Goal: Transaction & Acquisition: Purchase product/service

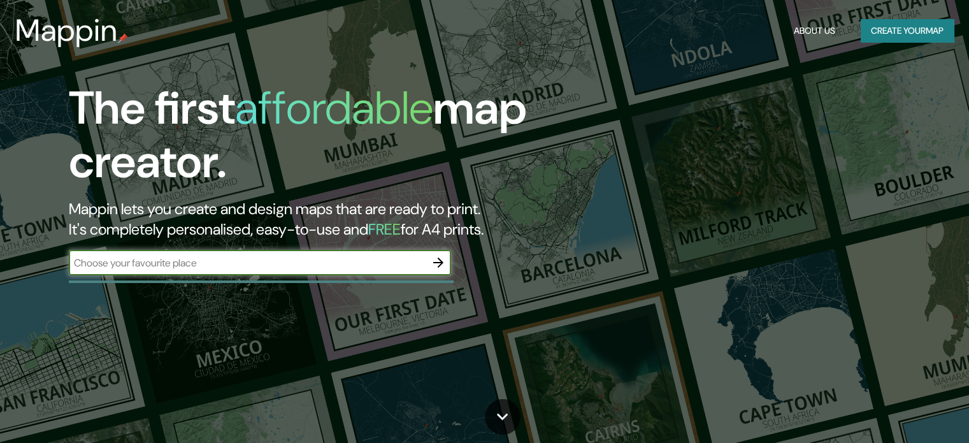
click at [232, 264] on input "text" at bounding box center [247, 262] width 357 height 15
type input "[GEOGRAPHIC_DATA]"
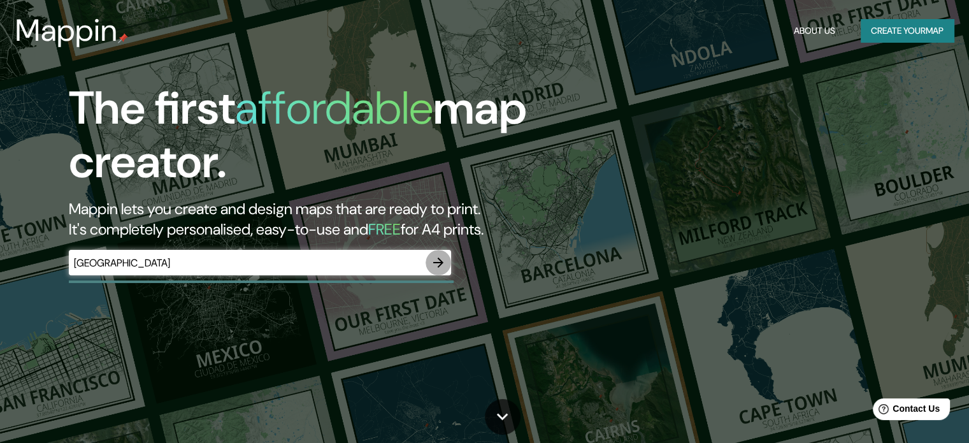
click at [432, 257] on icon "button" at bounding box center [438, 262] width 15 height 15
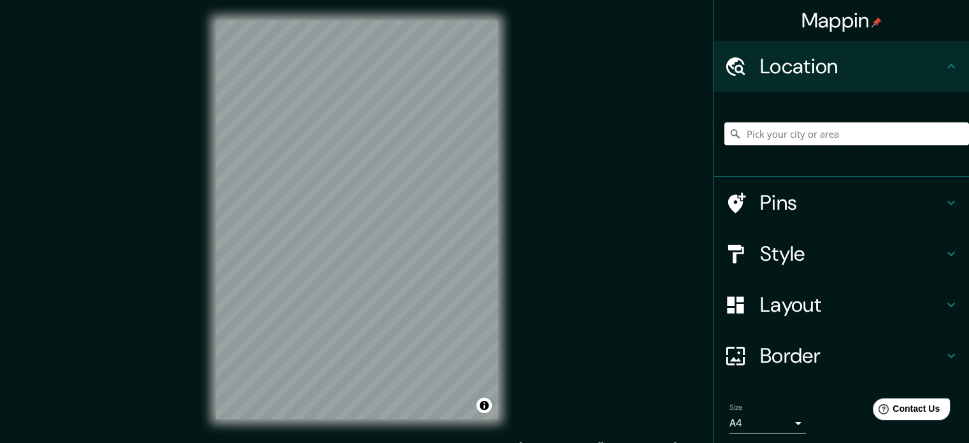
click at [796, 134] on input "Pick your city or area" at bounding box center [846, 133] width 245 height 23
type input "[GEOGRAPHIC_DATA], [GEOGRAPHIC_DATA], [GEOGRAPHIC_DATA], [GEOGRAPHIC_DATA]"
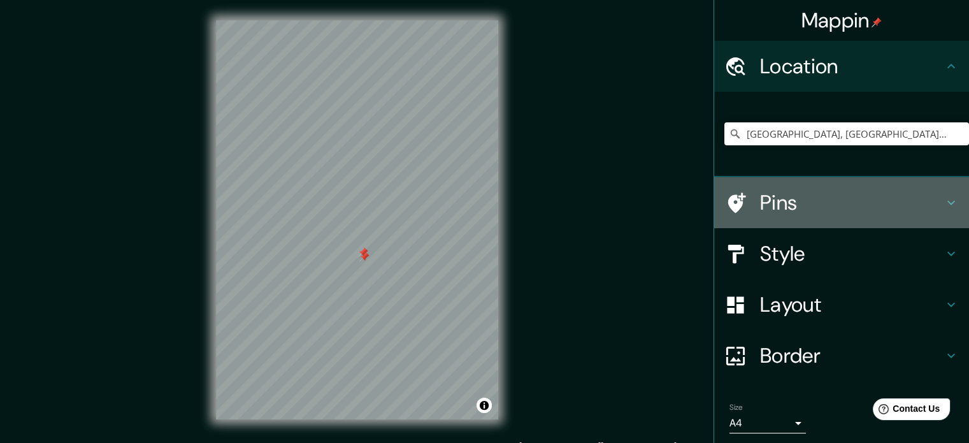
click at [760, 216] on div "Pins" at bounding box center [841, 202] width 255 height 51
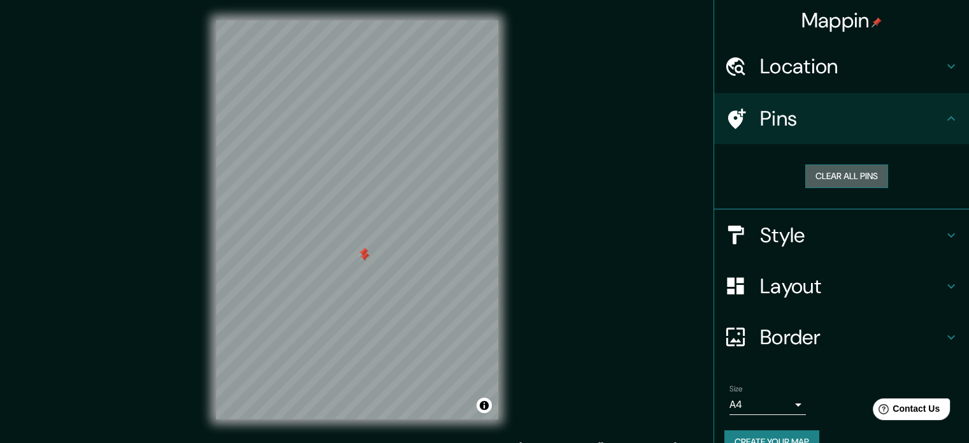
click at [822, 174] on button "Clear all pins" at bounding box center [846, 176] width 83 height 24
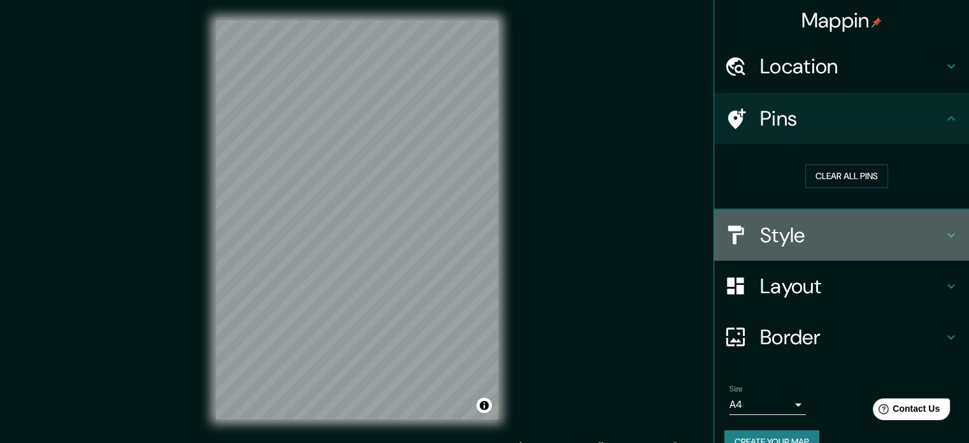
click at [876, 241] on h4 "Style" at bounding box center [851, 234] width 183 height 25
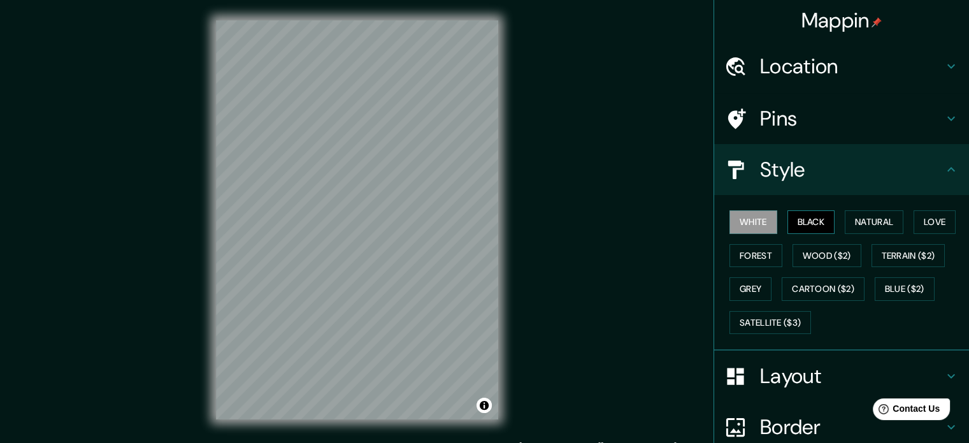
click at [823, 226] on button "Black" at bounding box center [811, 222] width 48 height 24
click at [859, 221] on button "Natural" at bounding box center [874, 222] width 59 height 24
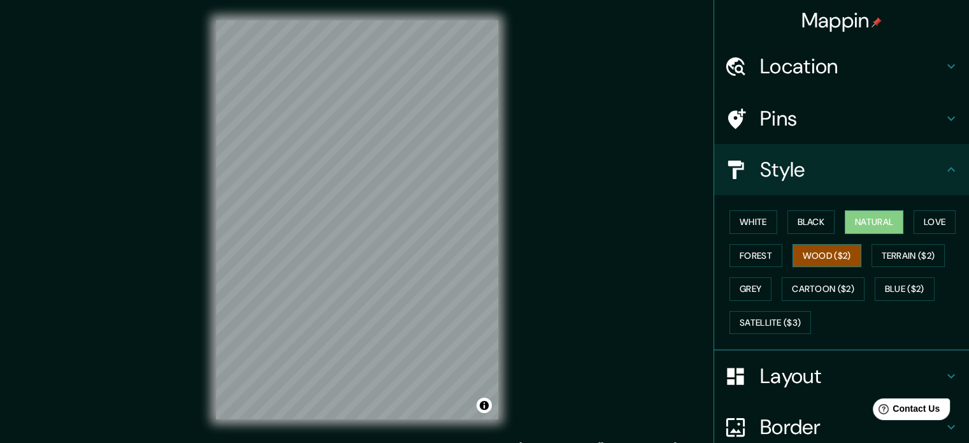
scroll to position [113, 0]
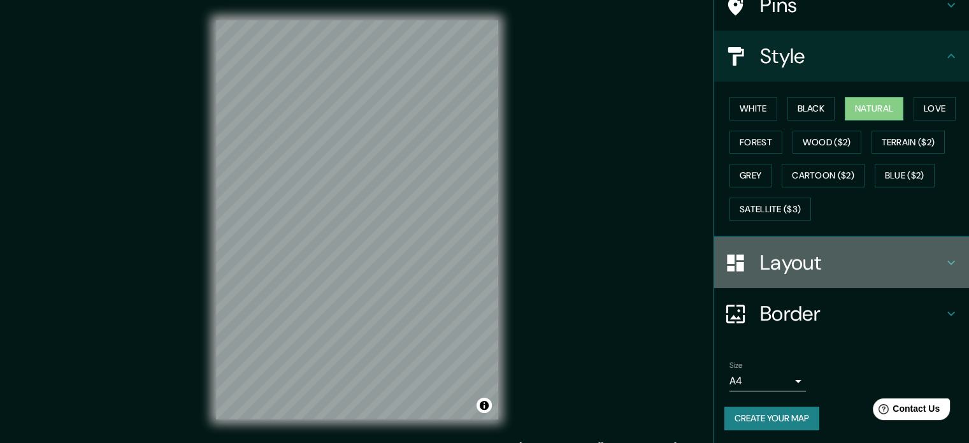
click at [820, 270] on h4 "Layout" at bounding box center [851, 262] width 183 height 25
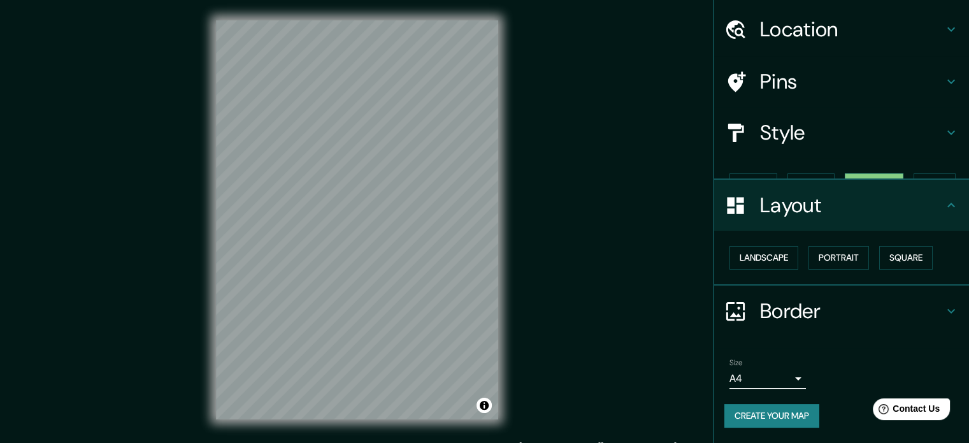
scroll to position [14, 0]
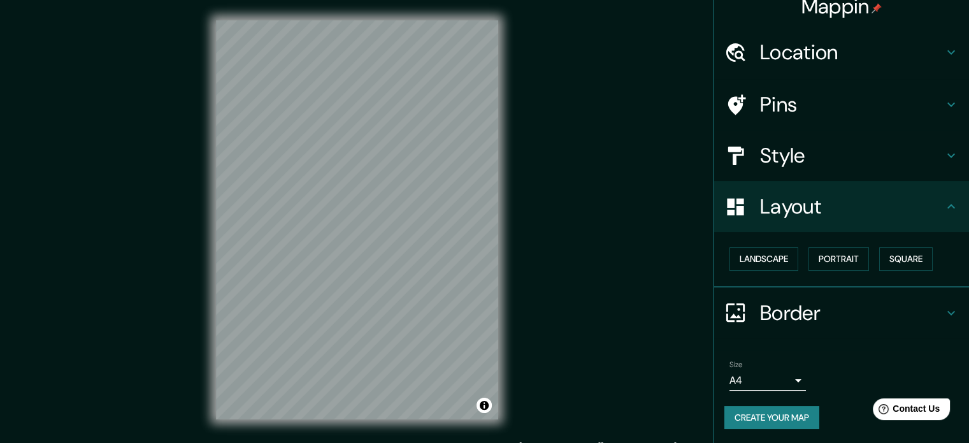
click at [806, 304] on h4 "Border" at bounding box center [851, 312] width 183 height 25
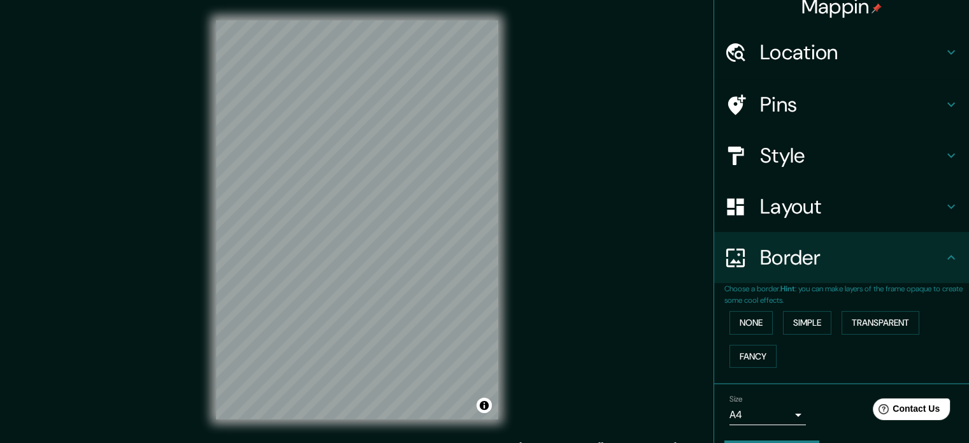
click at [825, 267] on h4 "Border" at bounding box center [851, 257] width 183 height 25
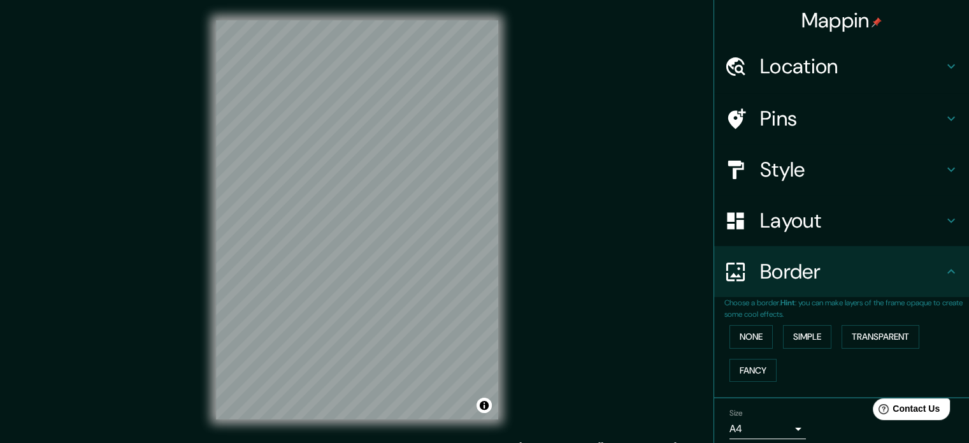
click at [813, 170] on h4 "Style" at bounding box center [851, 169] width 183 height 25
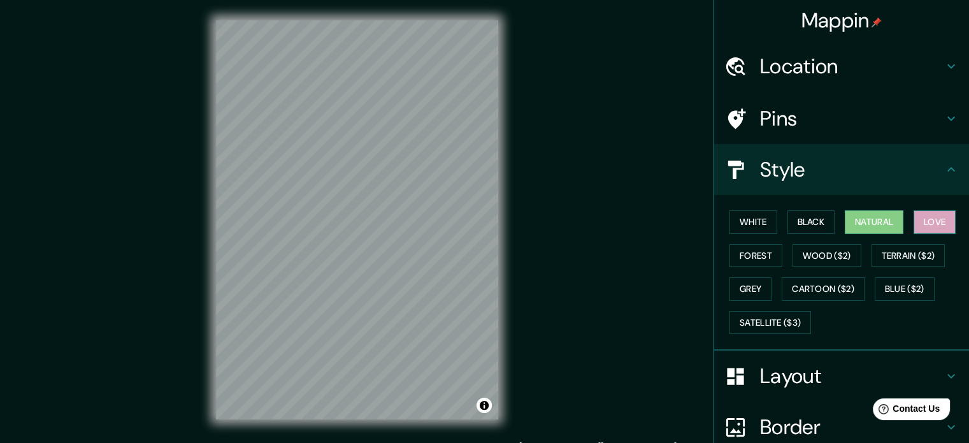
click at [913, 224] on button "Love" at bounding box center [934, 222] width 42 height 24
click at [730, 253] on button "Forest" at bounding box center [755, 256] width 53 height 24
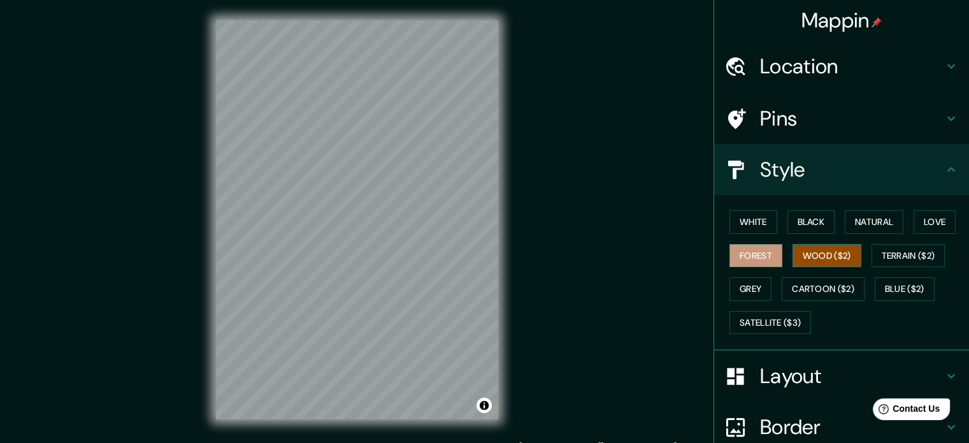
click at [815, 250] on button "Wood ($2)" at bounding box center [826, 256] width 69 height 24
click at [896, 254] on button "Terrain ($2)" at bounding box center [908, 256] width 74 height 24
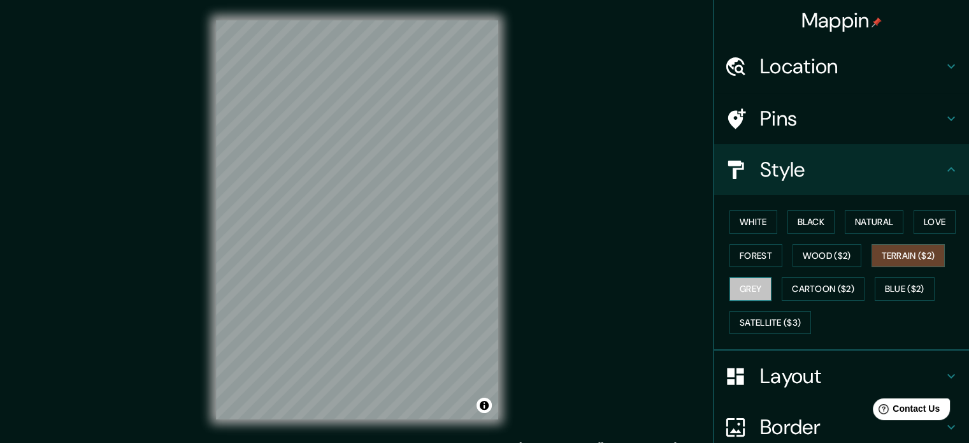
click at [736, 297] on button "Grey" at bounding box center [750, 289] width 42 height 24
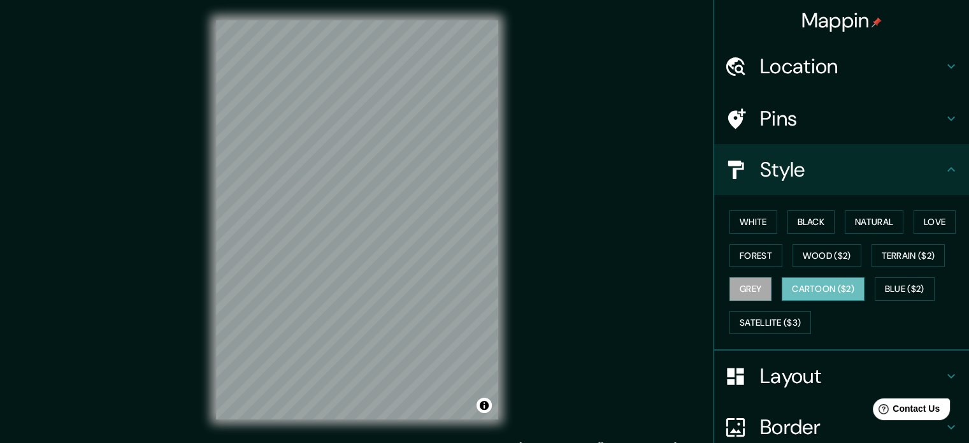
click at [788, 295] on button "Cartoon ($2)" at bounding box center [822, 289] width 83 height 24
click at [917, 283] on button "Blue ($2)" at bounding box center [904, 289] width 60 height 24
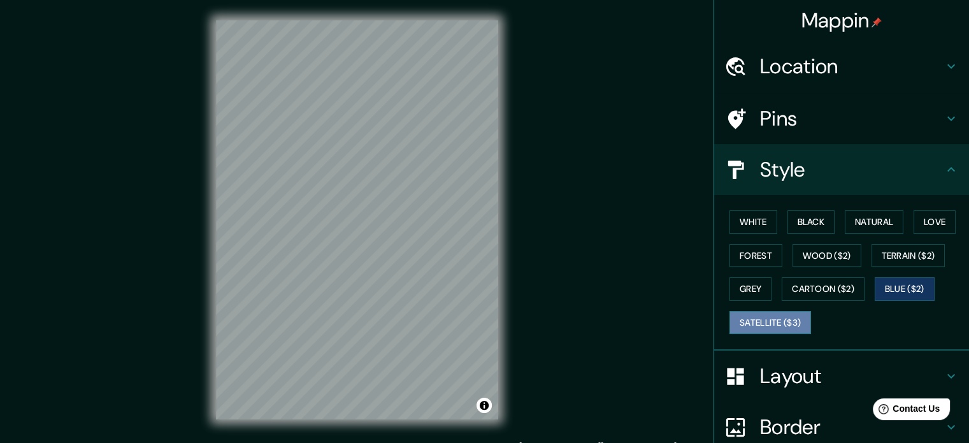
click at [788, 318] on button "Satellite ($3)" at bounding box center [770, 323] width 82 height 24
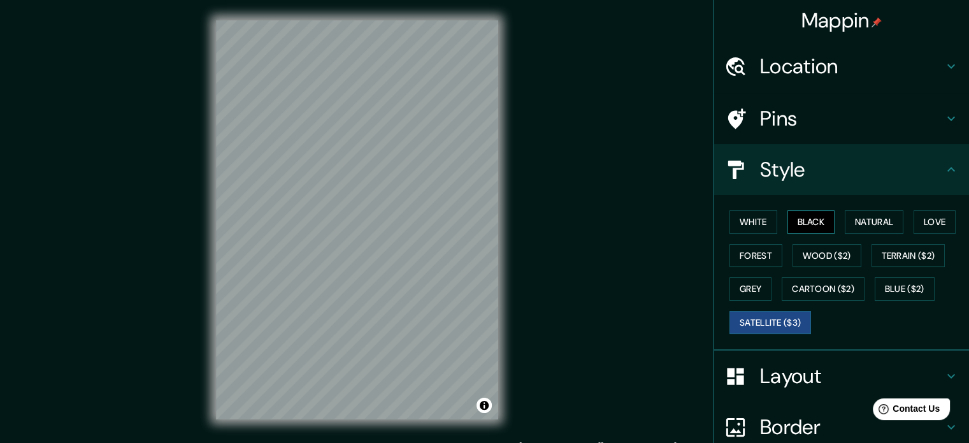
click at [815, 224] on button "Black" at bounding box center [811, 222] width 48 height 24
click at [848, 221] on button "Natural" at bounding box center [874, 222] width 59 height 24
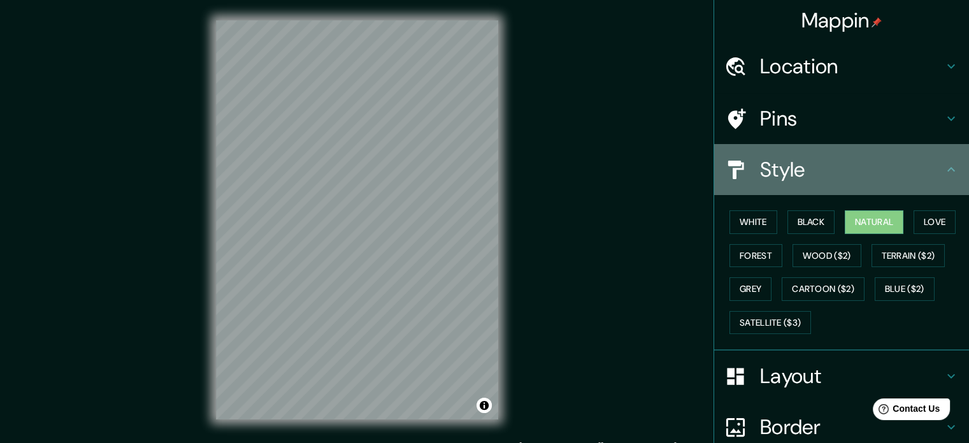
click at [902, 183] on div "Style" at bounding box center [841, 169] width 255 height 51
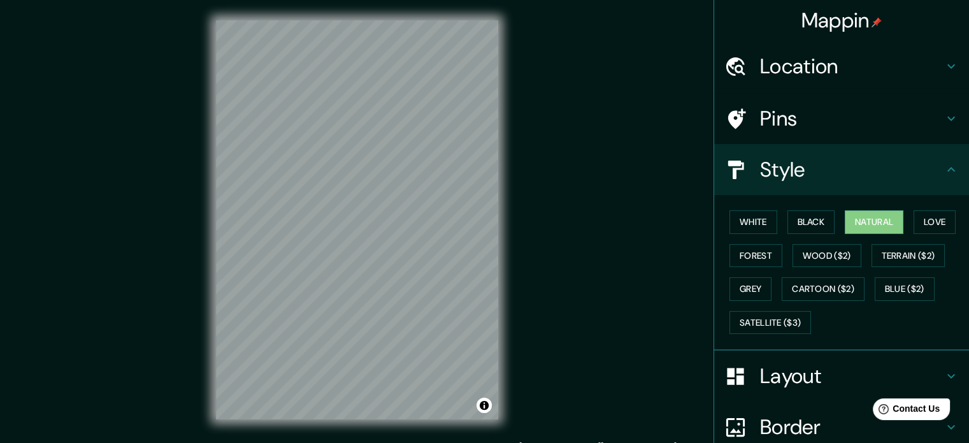
click at [854, 115] on h4 "Pins" at bounding box center [851, 118] width 183 height 25
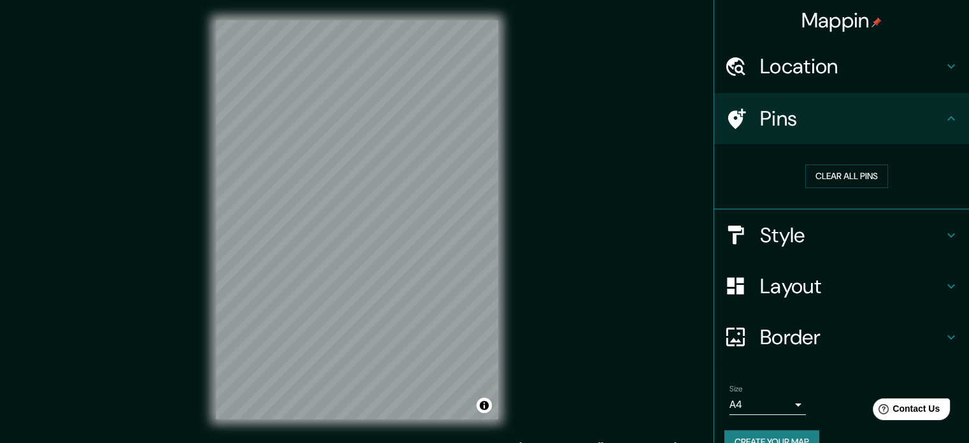
click at [854, 115] on h4 "Pins" at bounding box center [851, 118] width 183 height 25
click at [845, 282] on h4 "Layout" at bounding box center [851, 285] width 183 height 25
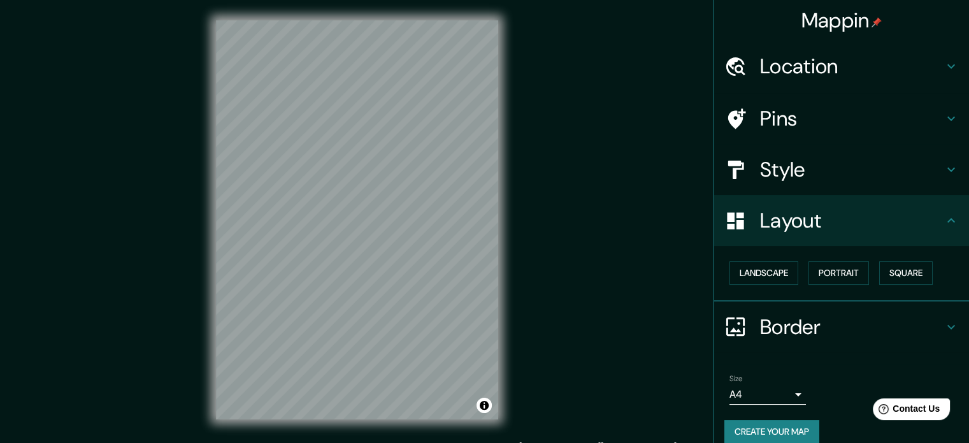
click at [845, 282] on button "Portrait" at bounding box center [838, 273] width 61 height 24
click at [760, 270] on button "Landscape" at bounding box center [763, 273] width 69 height 24
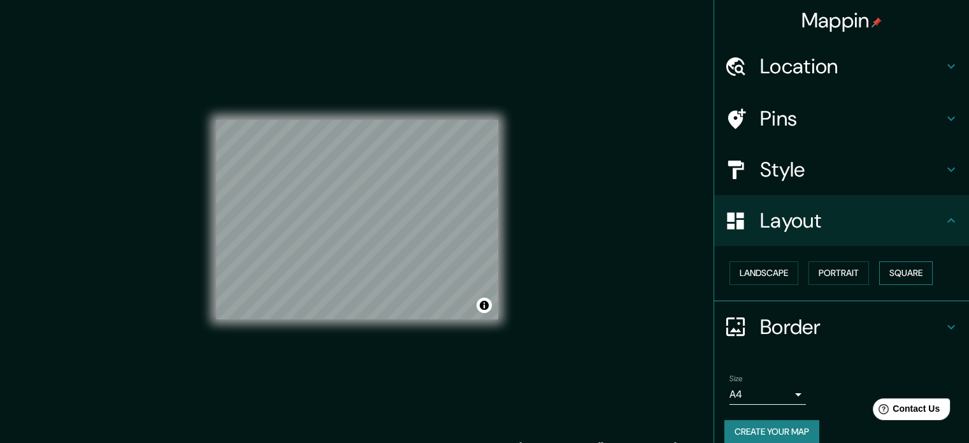
click at [880, 274] on button "Square" at bounding box center [905, 273] width 53 height 24
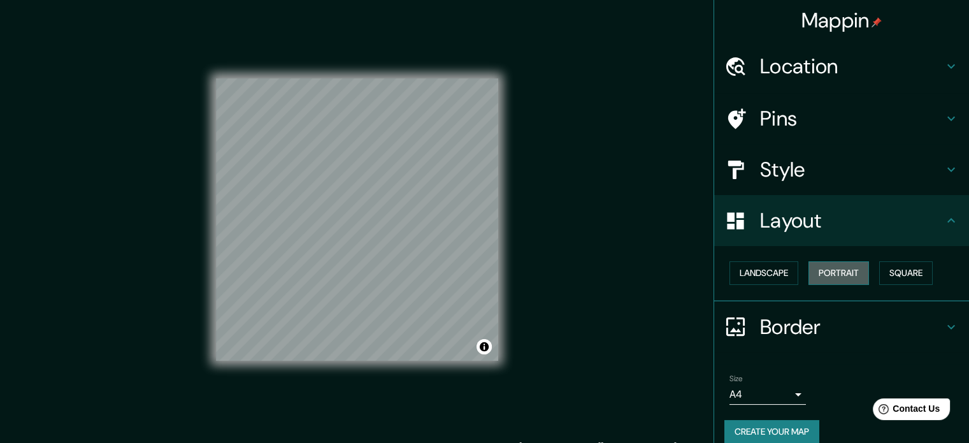
click at [833, 270] on button "Portrait" at bounding box center [838, 273] width 61 height 24
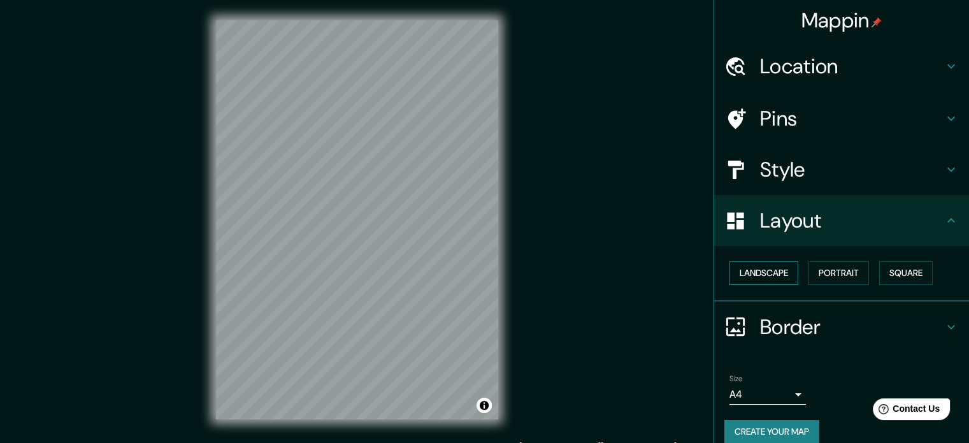
click at [771, 264] on button "Landscape" at bounding box center [763, 273] width 69 height 24
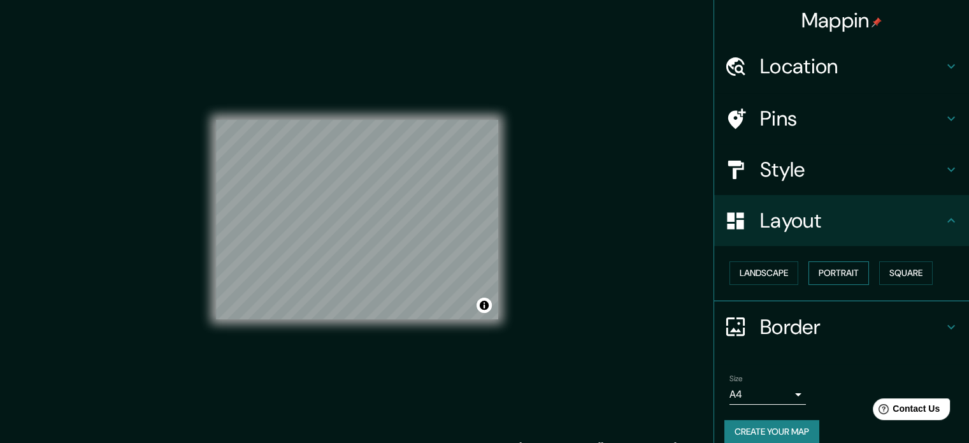
click at [834, 264] on button "Portrait" at bounding box center [838, 273] width 61 height 24
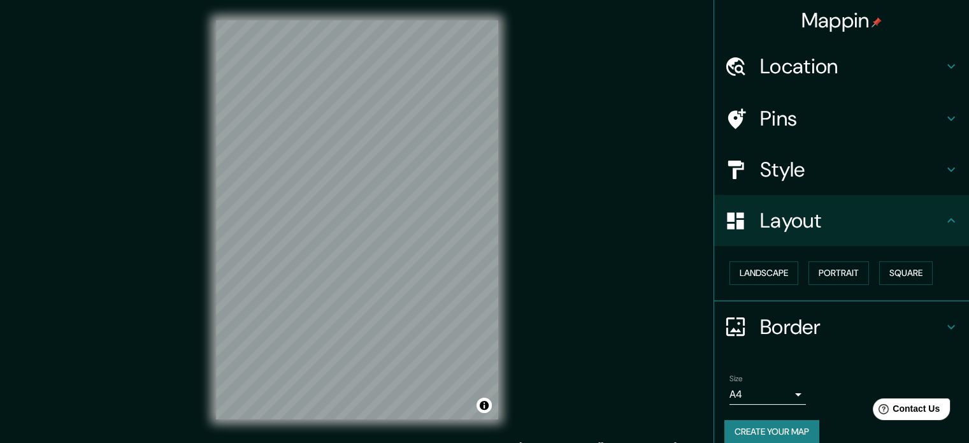
click at [778, 67] on h4 "Location" at bounding box center [851, 65] width 183 height 25
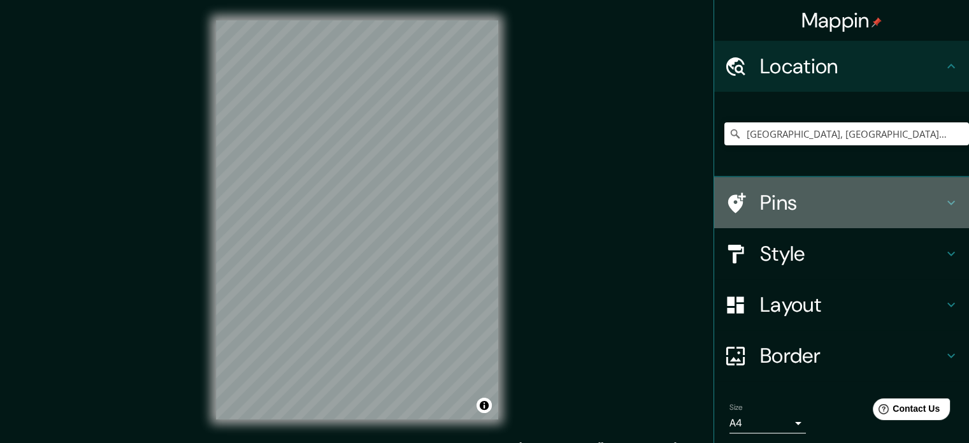
click at [824, 191] on h4 "Pins" at bounding box center [851, 202] width 183 height 25
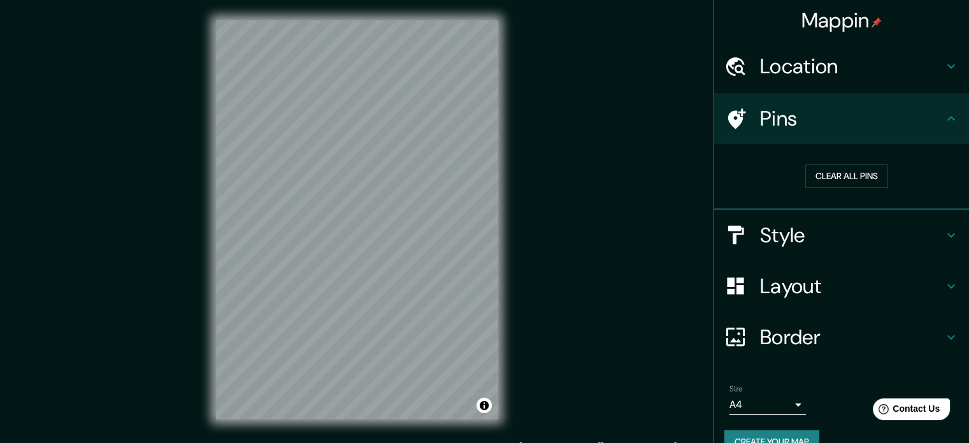
click at [825, 229] on h4 "Style" at bounding box center [851, 234] width 183 height 25
